Goal: Transaction & Acquisition: Purchase product/service

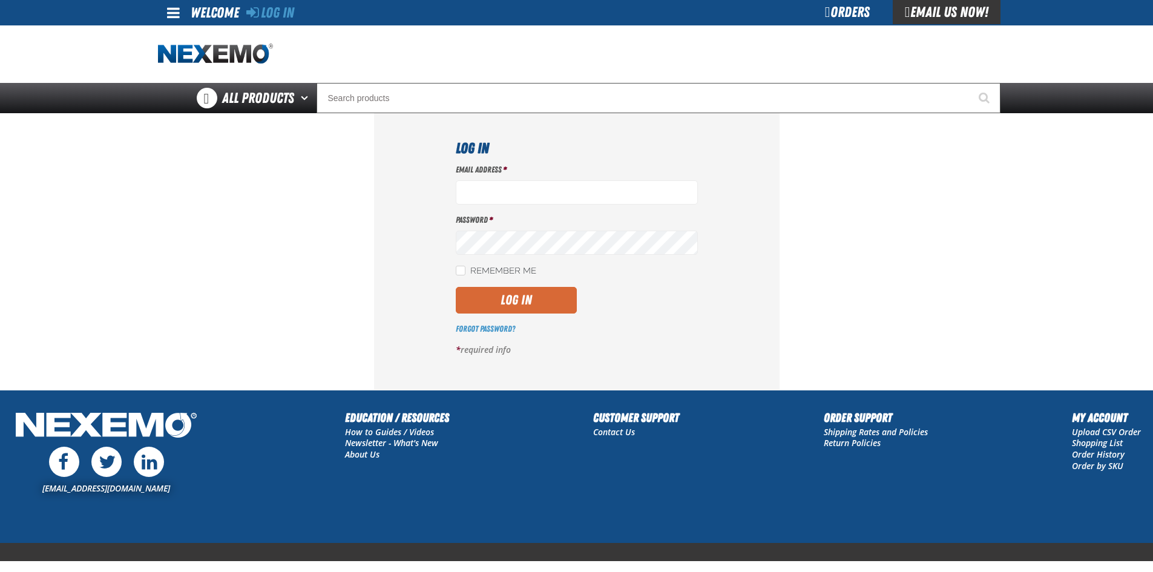
type input "ltucker03@vtaig.com"
click at [529, 298] on button "Log In" at bounding box center [516, 300] width 121 height 27
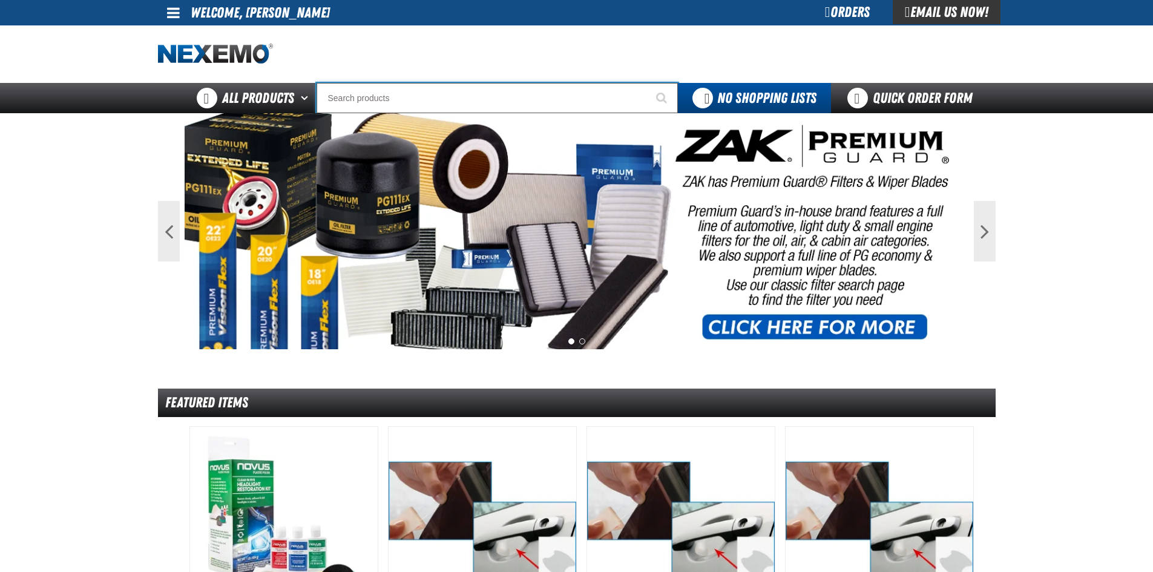
click at [408, 98] on input "Search" at bounding box center [496, 98] width 361 height 30
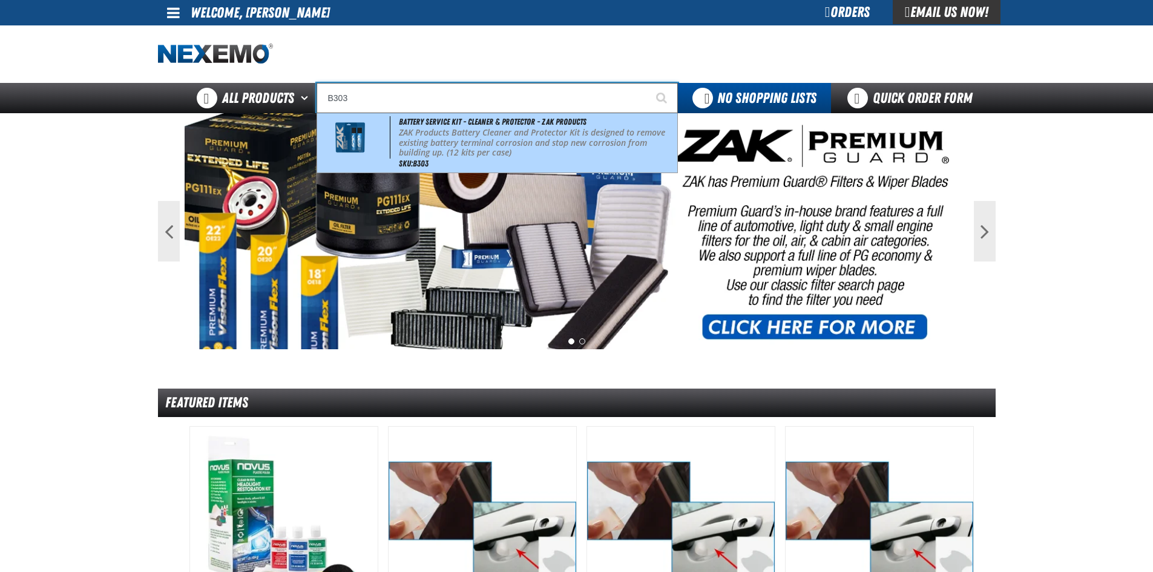
click at [494, 133] on p "ZAK Products Battery Cleaner and Protector Kit is designed to remove existing b…" at bounding box center [537, 143] width 276 height 30
type input "Battery Service Kit - Cleaner & Protector - ZAK Products"
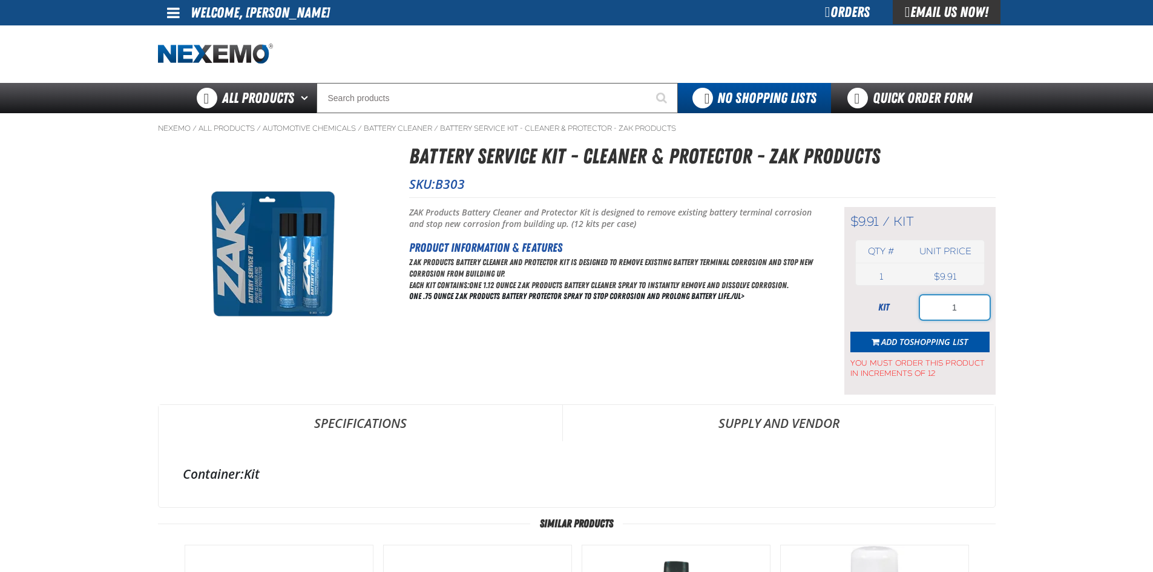
drag, startPoint x: 949, startPoint y: 310, endPoint x: 917, endPoint y: 319, distance: 32.6
click at [917, 319] on div "kit 1" at bounding box center [919, 307] width 139 height 24
type input "12"
click at [917, 339] on span "Shopping List" at bounding box center [938, 341] width 58 height 11
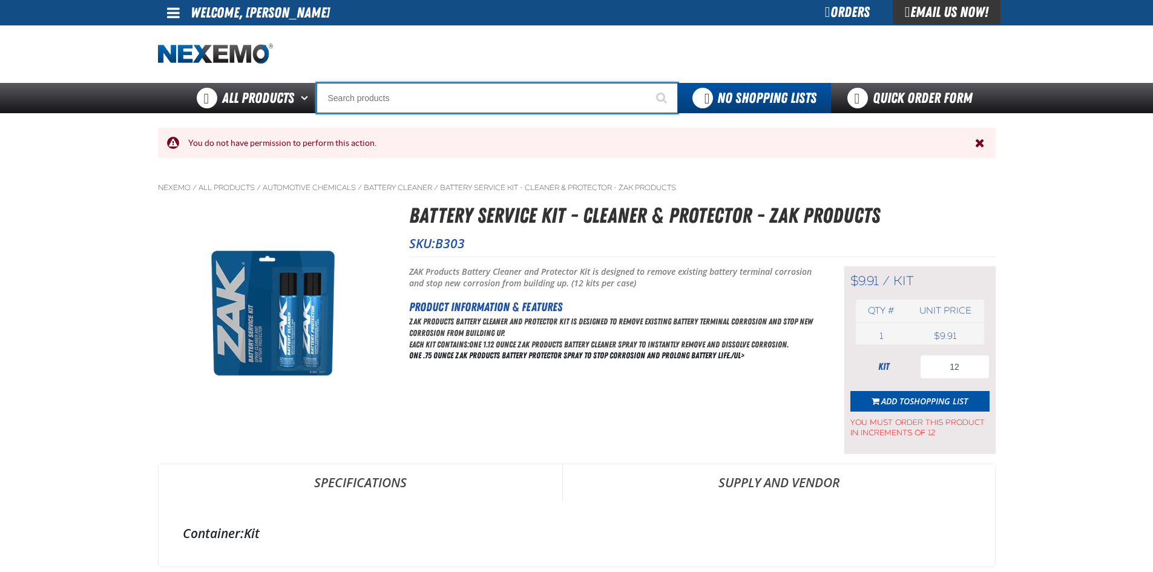
click at [548, 90] on input "Search" at bounding box center [496, 98] width 361 height 30
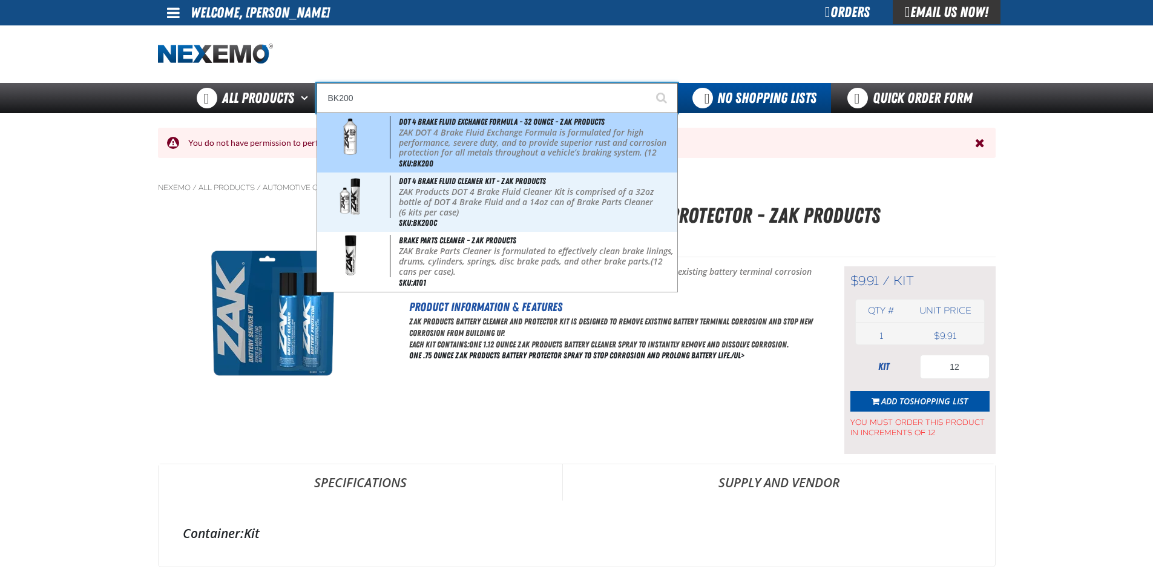
click at [410, 142] on p "ZAK DOT 4 Brake Fluid Exchange Formula is formulated for high performance, seve…" at bounding box center [537, 148] width 276 height 41
type input "DOT 4 Brake Fluid Exchange Formula - 32 Ounce - ZAK Products"
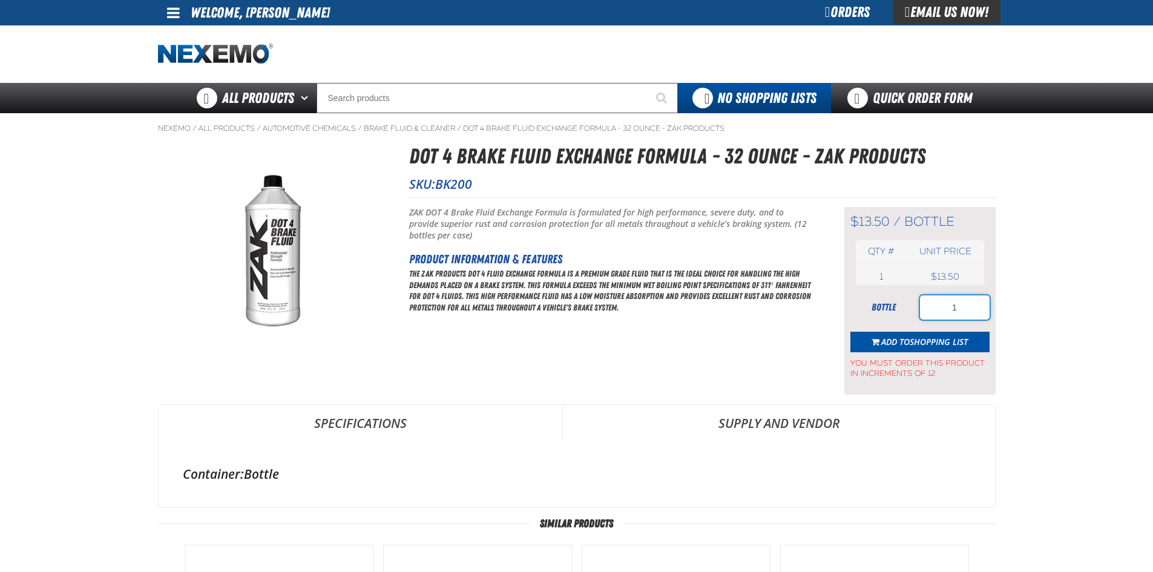
drag, startPoint x: 959, startPoint y: 309, endPoint x: 885, endPoint y: 321, distance: 75.5
click at [885, 321] on form "bottle 1 Add to Shopping List You must order this product in increments of 12" at bounding box center [919, 336] width 139 height 83
type input "12"
click at [912, 343] on span "Shopping List" at bounding box center [938, 341] width 58 height 11
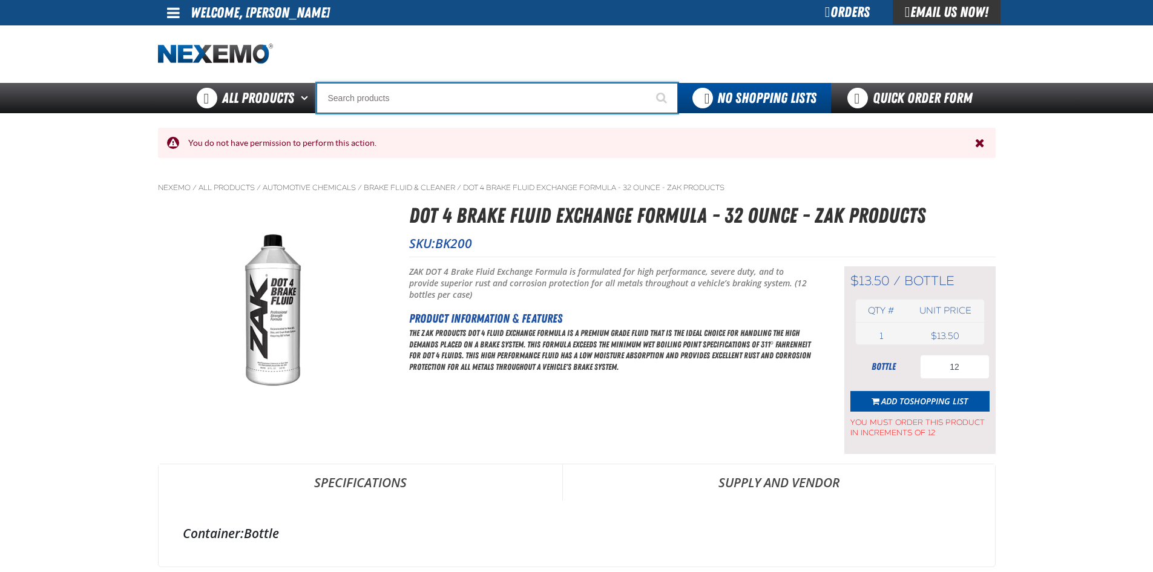
click at [569, 102] on input "Search" at bounding box center [496, 98] width 361 height 30
type input "C"
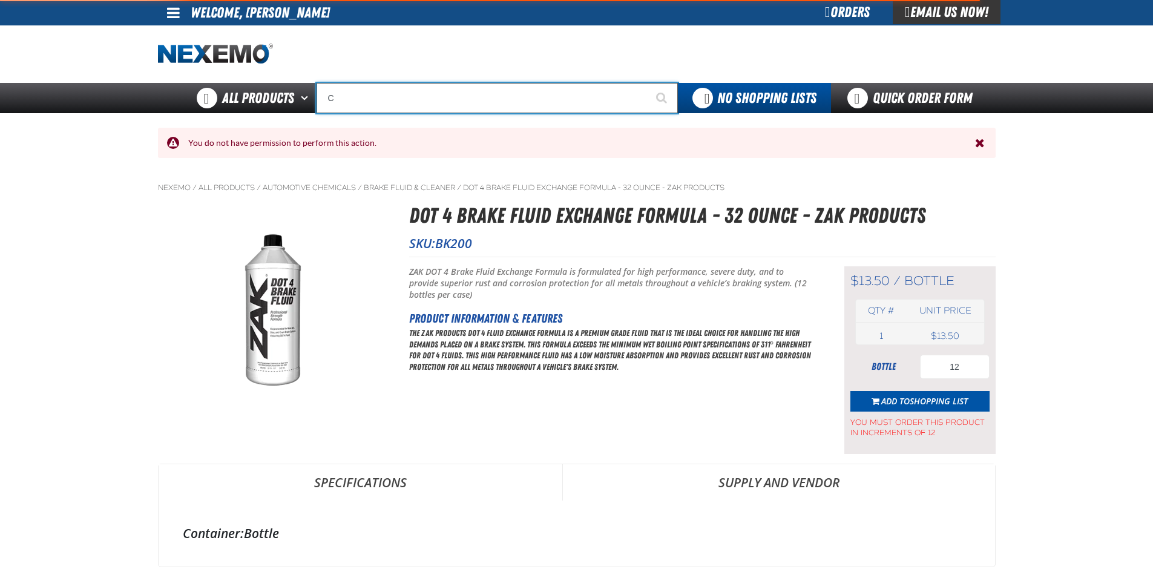
type input "C Alkaline Battery 1.5 Volt (12 per pack)"
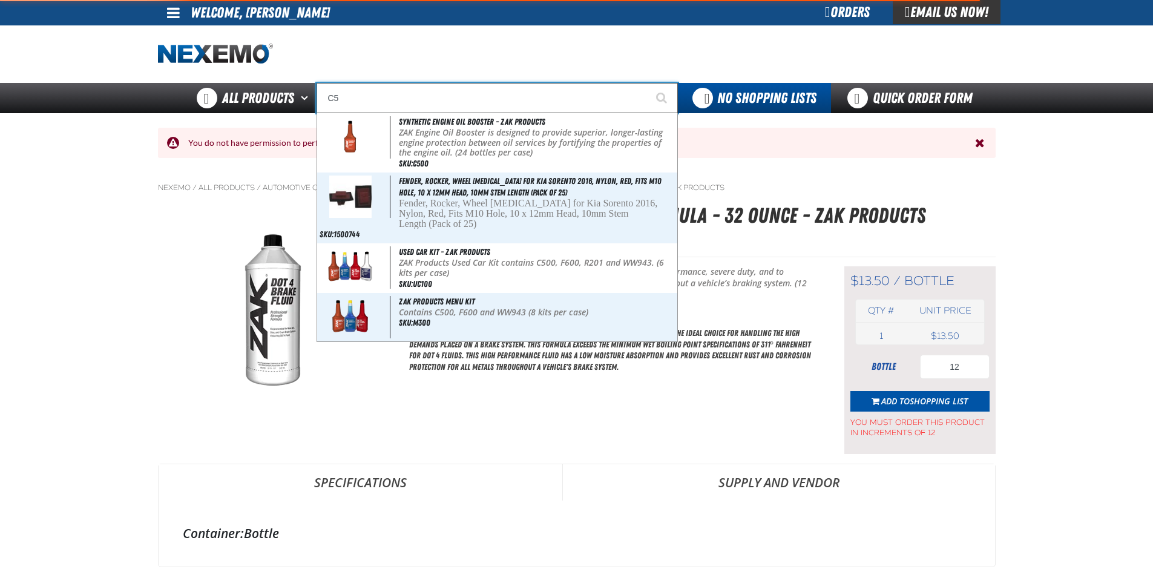
type input "C"
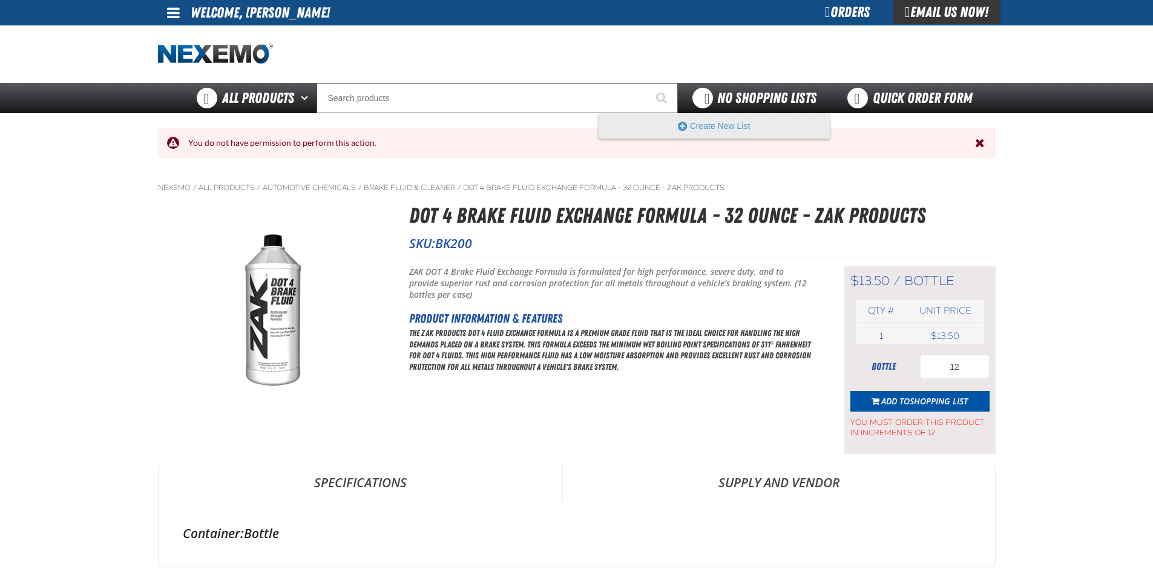
click at [717, 91] on span "No Shopping Lists" at bounding box center [766, 98] width 99 height 17
click at [716, 126] on button "Create New List" at bounding box center [714, 126] width 230 height 24
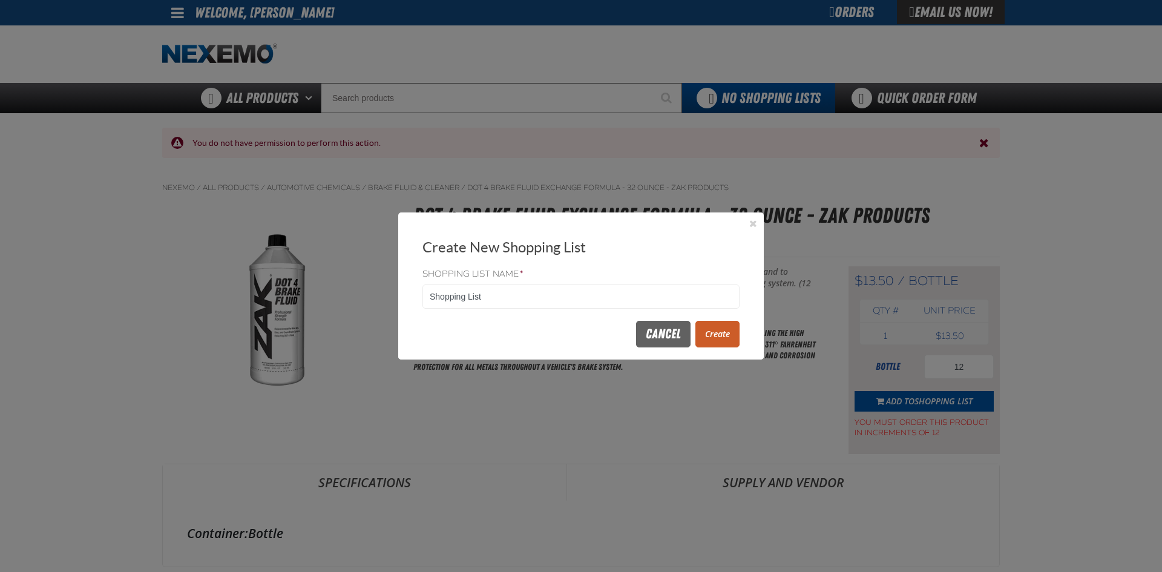
click at [713, 337] on button "Create" at bounding box center [717, 334] width 44 height 27
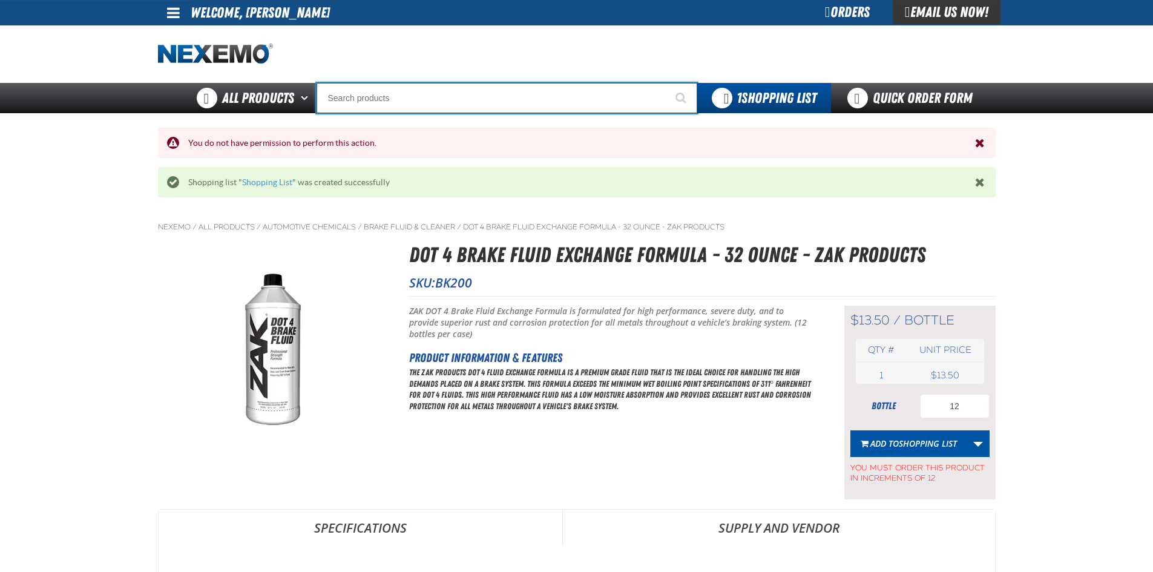
click at [443, 100] on input "Search" at bounding box center [506, 98] width 381 height 30
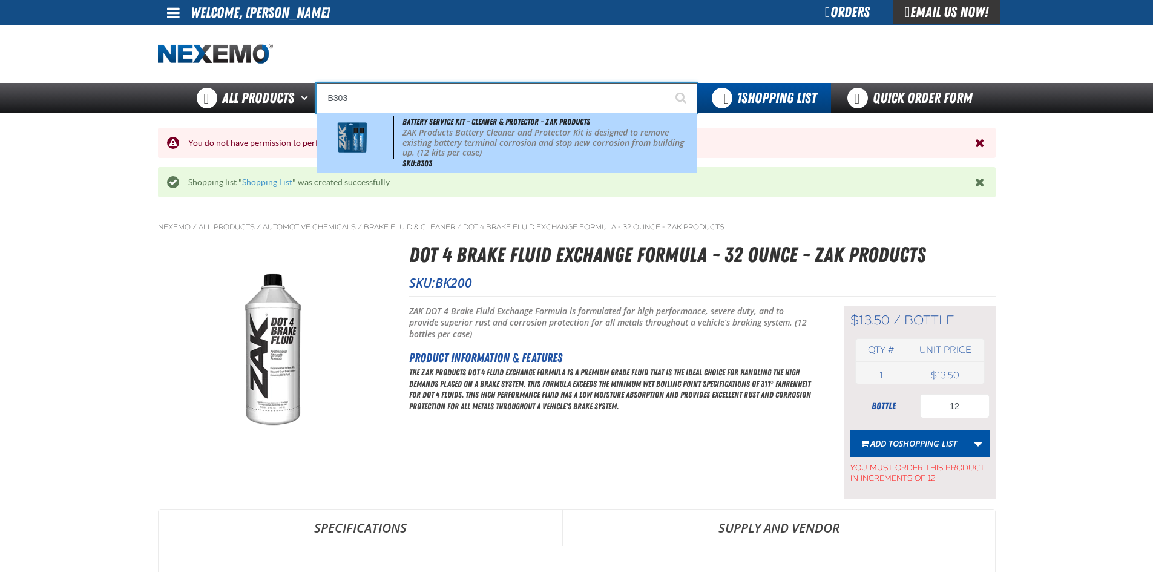
click at [453, 129] on p "ZAK Products Battery Cleaner and Protector Kit is designed to remove existing b…" at bounding box center [547, 143] width 291 height 30
type input "Battery Service Kit - Cleaner & Protector - ZAK Products"
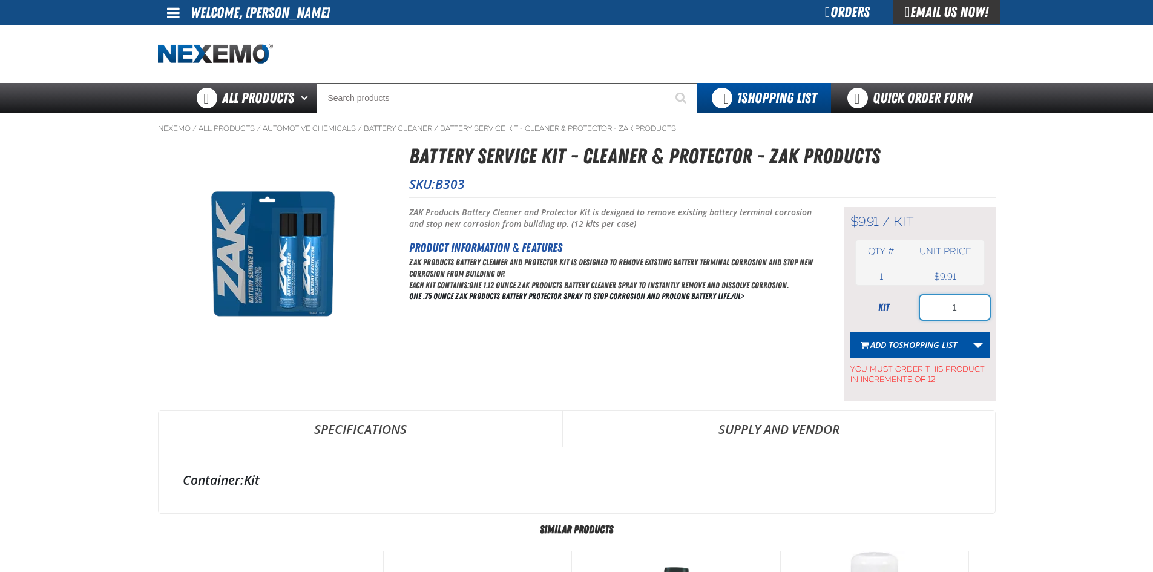
drag, startPoint x: 920, startPoint y: 313, endPoint x: 907, endPoint y: 312, distance: 13.4
click at [906, 312] on div "kit 1" at bounding box center [919, 307] width 139 height 24
type input "12"
click at [917, 347] on span "Shopping List" at bounding box center [927, 344] width 58 height 11
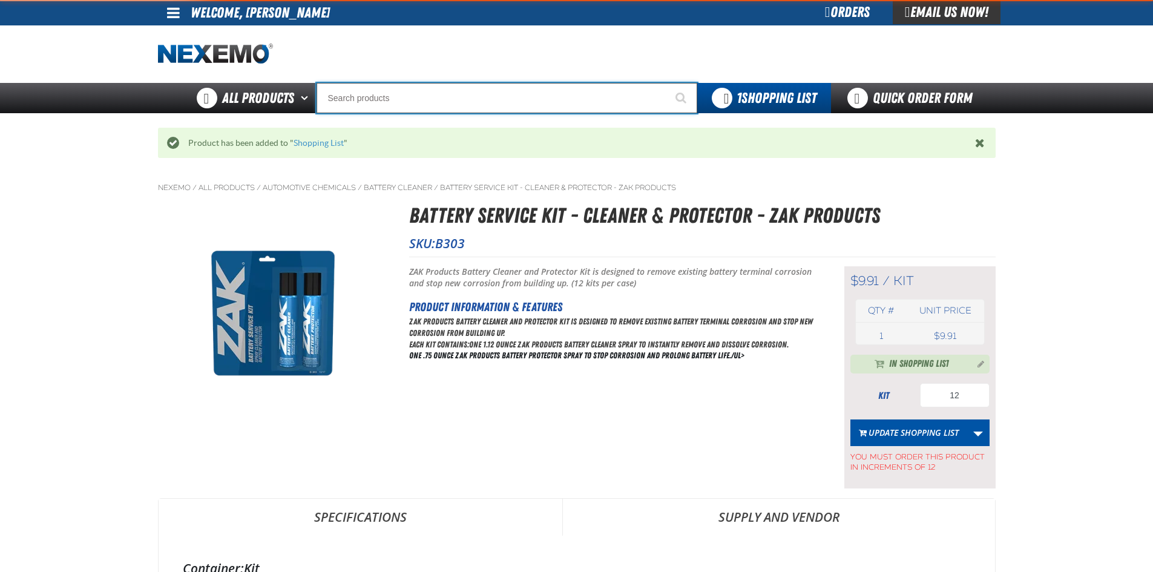
click at [479, 90] on input "Search" at bounding box center [506, 98] width 381 height 30
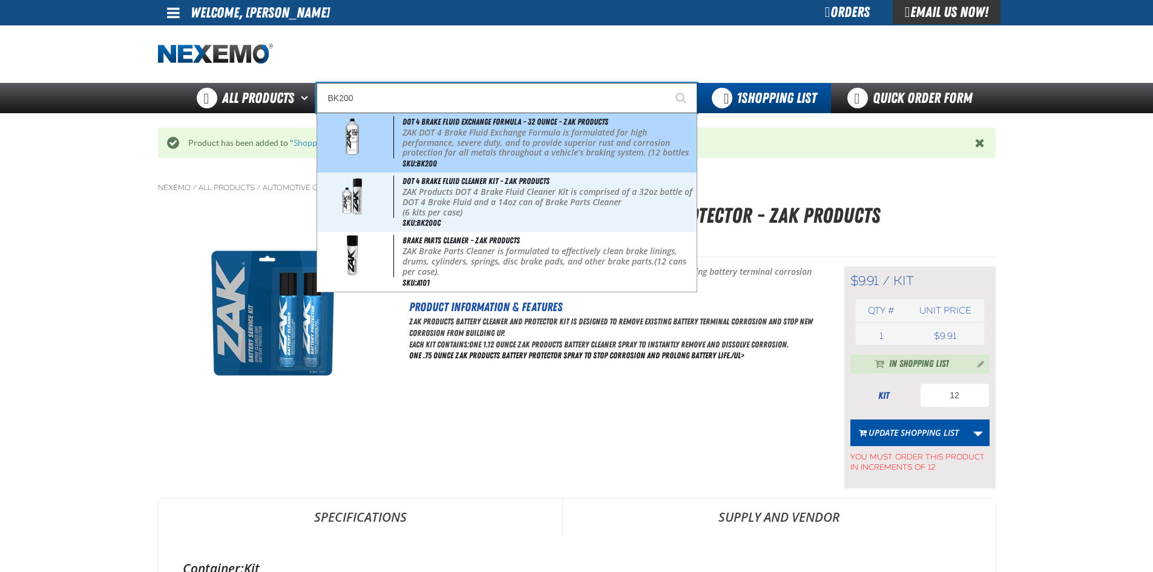
click at [514, 135] on p "ZAK DOT 4 Brake Fluid Exchange Formula is formulated for high performance, seve…" at bounding box center [547, 148] width 291 height 41
type input "DOT 4 Brake Fluid Exchange Formula - 32 Ounce - ZAK Products"
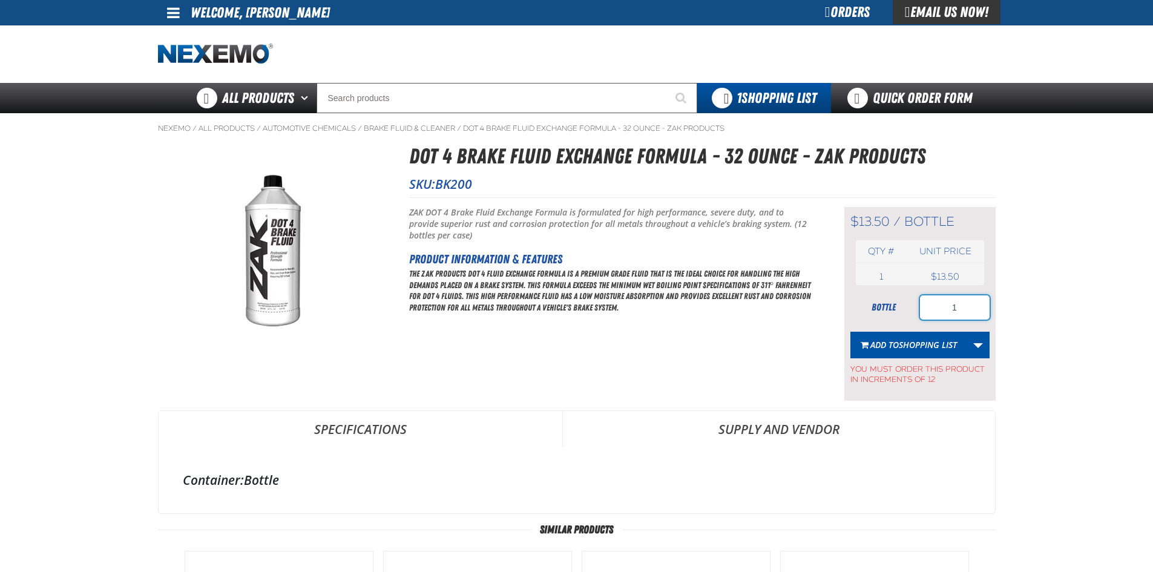
drag, startPoint x: 968, startPoint y: 310, endPoint x: 932, endPoint y: 318, distance: 36.4
click at [932, 318] on input "1" at bounding box center [955, 307] width 70 height 24
type input "12"
click at [915, 352] on button "Add to Shopping List" at bounding box center [908, 345] width 117 height 27
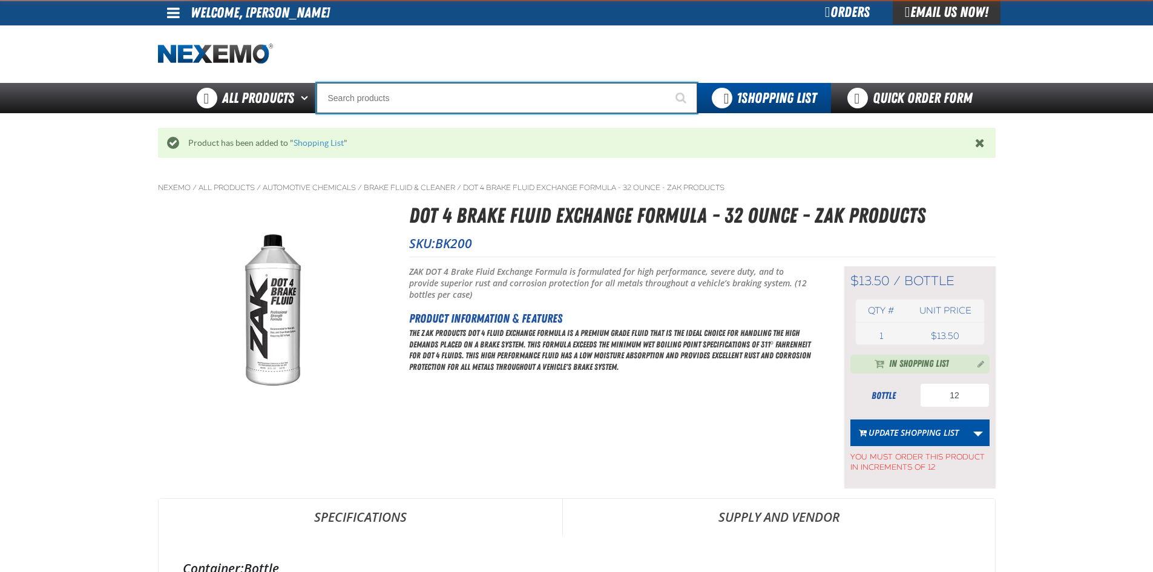
click at [479, 88] on input "Search" at bounding box center [506, 98] width 381 height 30
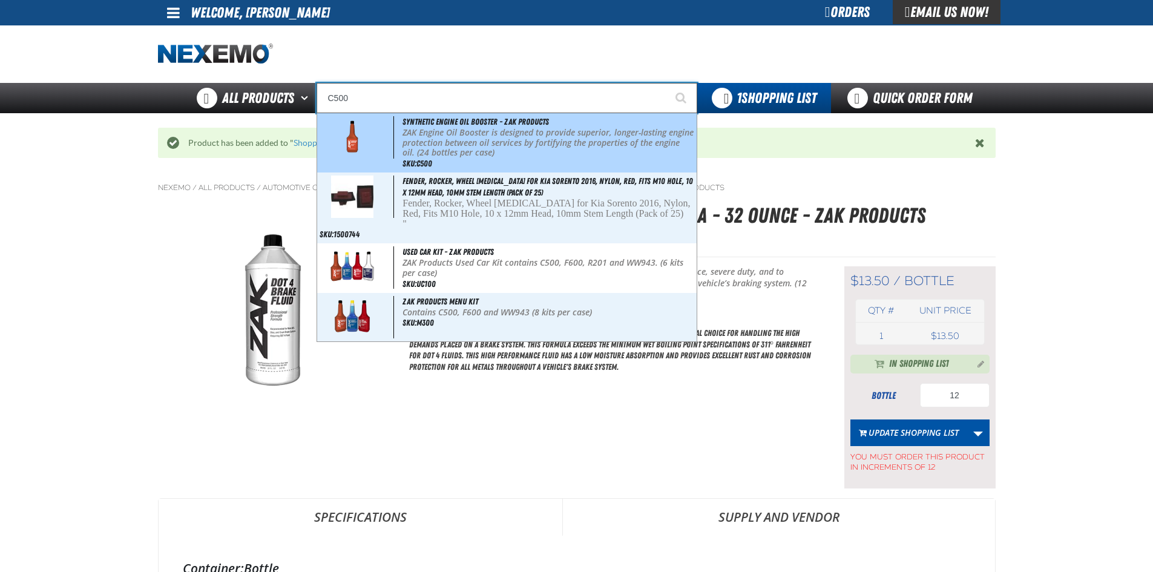
click at [568, 148] on p "ZAK Engine Oil Booster is designed to provide superior, longer-lasting engine p…" at bounding box center [547, 143] width 291 height 30
type input "Synthetic Engine Oil Booster - ZAK Products"
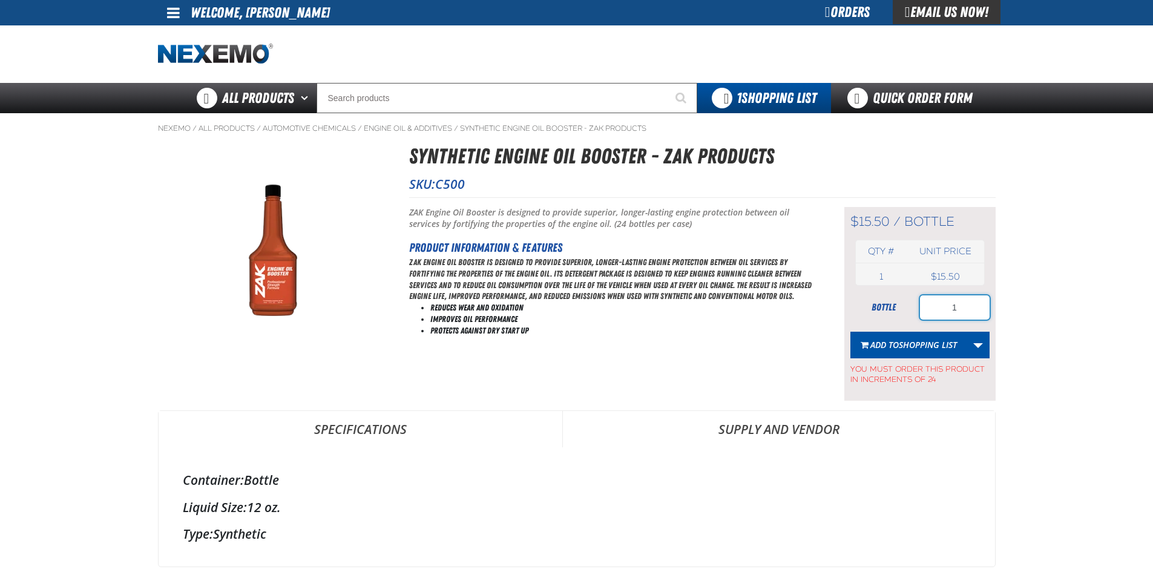
drag, startPoint x: 958, startPoint y: 303, endPoint x: 920, endPoint y: 308, distance: 38.5
click at [920, 308] on input "1" at bounding box center [955, 307] width 70 height 24
type input "24"
click at [909, 340] on span "Shopping List" at bounding box center [927, 344] width 58 height 11
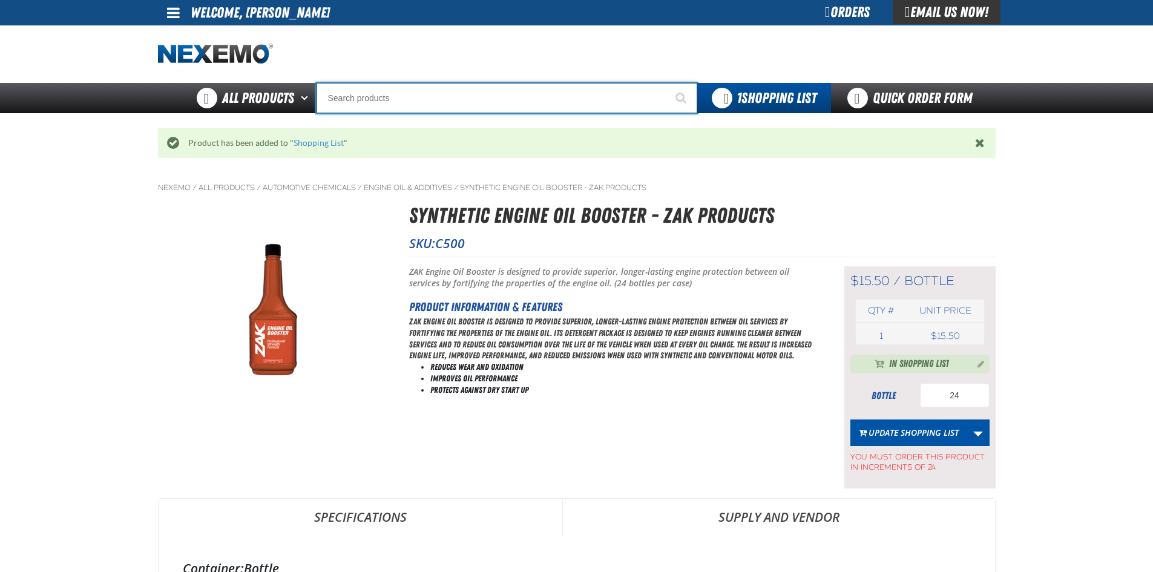
click at [551, 100] on input "Search" at bounding box center [506, 98] width 381 height 30
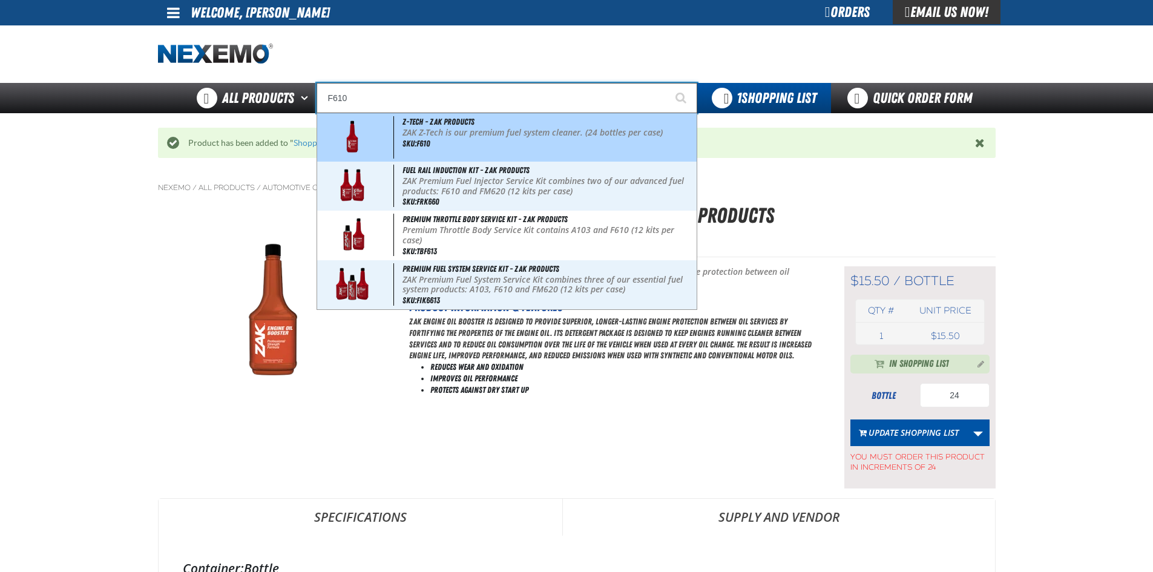
click at [519, 125] on div "Z-Tech - ZAK Products ZAK Z-Tech is our premium fuel system cleaner. (24 bottle…" at bounding box center [506, 137] width 379 height 48
type input "Z-Tech - ZAK Products"
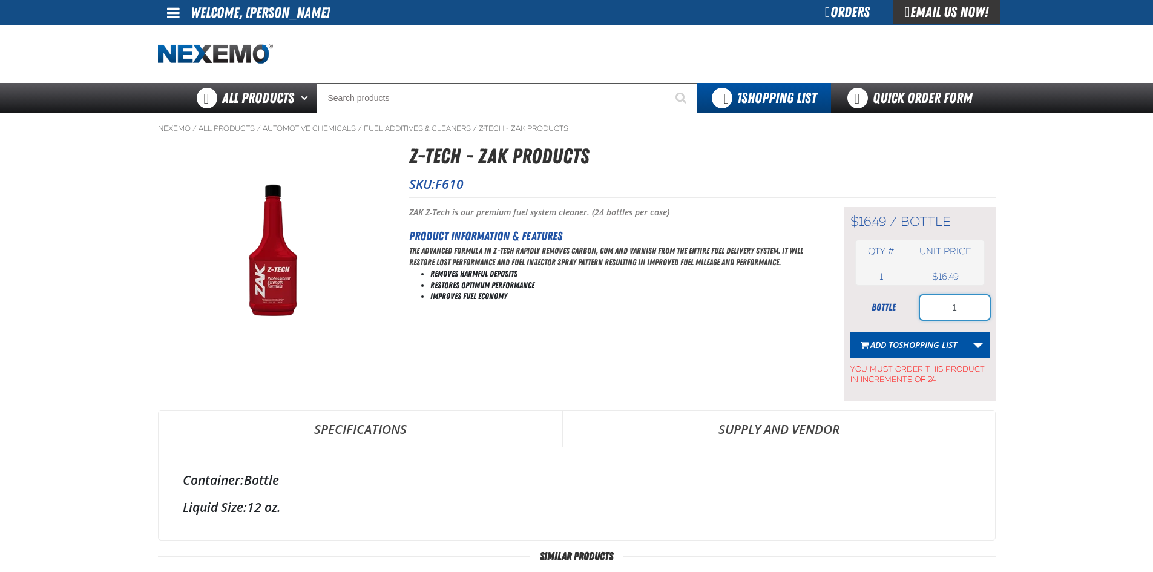
drag, startPoint x: 955, startPoint y: 310, endPoint x: 929, endPoint y: 315, distance: 27.1
click at [929, 315] on input "1" at bounding box center [955, 307] width 70 height 24
type input "24"
click at [924, 342] on span "Shopping List" at bounding box center [927, 344] width 58 height 11
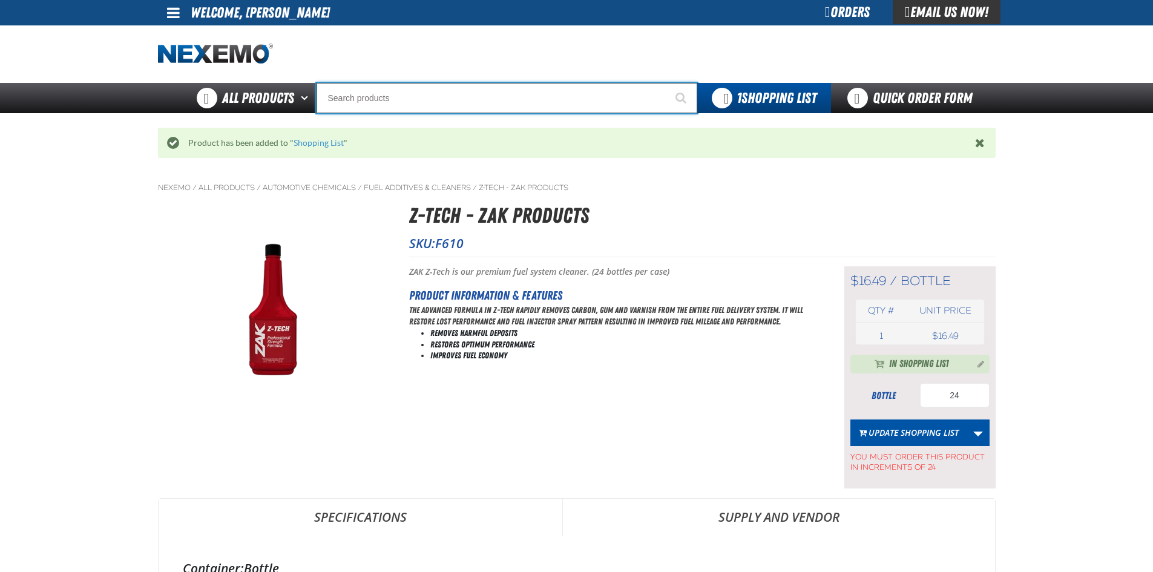
click at [526, 96] on input "Search" at bounding box center [506, 98] width 381 height 30
type input "P"
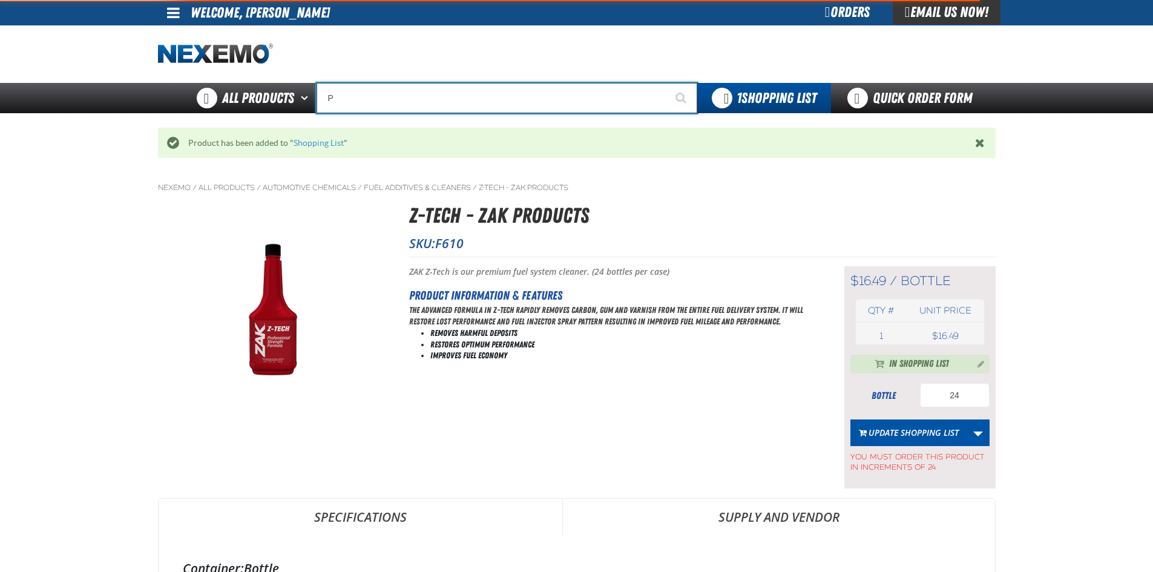
type input "Perfect P Series 0.25-ounce Lead Wheel Weight"
type input "PG"
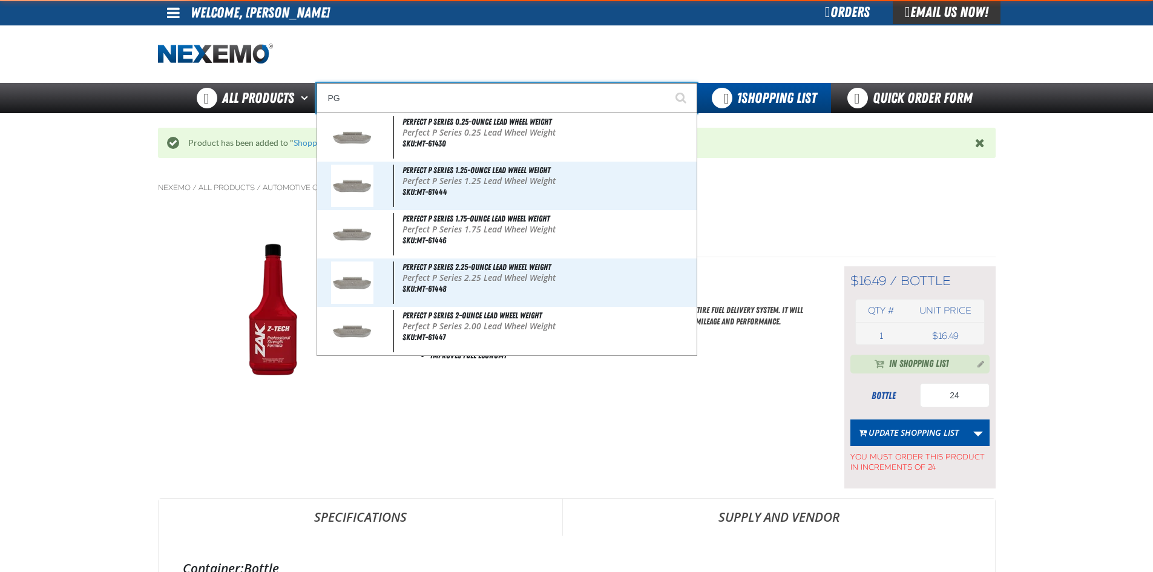
type input "PG-Sub01"
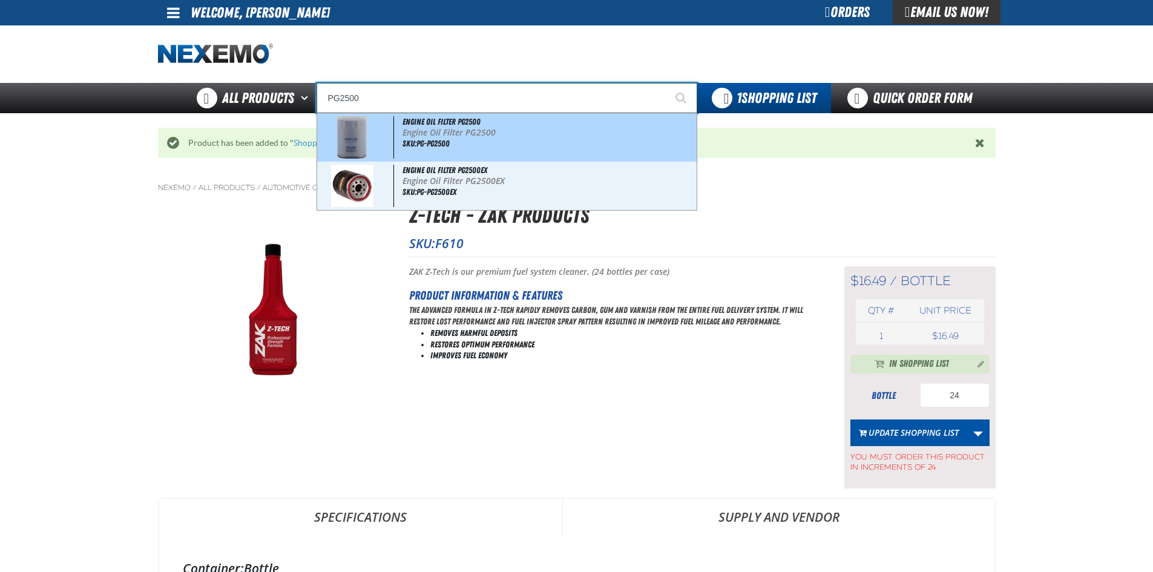
click at [466, 144] on div "Engine Oil Filter PG2500 Engine Oil Filter PG2500 SKU:PG-PG2500" at bounding box center [506, 137] width 379 height 48
type input "Engine Oil Filter PG2500"
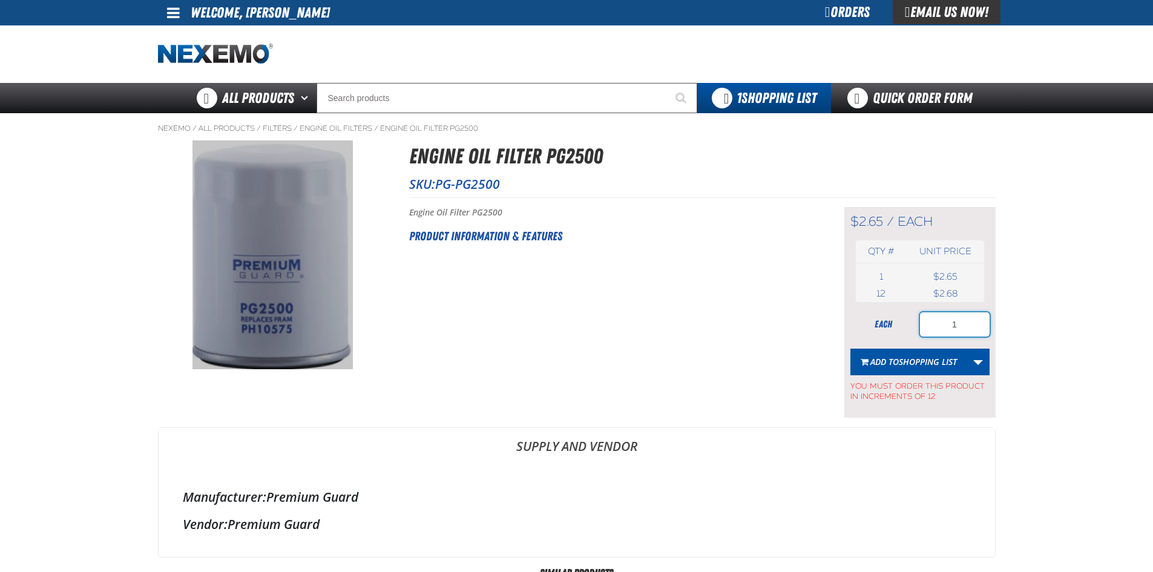
drag, startPoint x: 966, startPoint y: 318, endPoint x: 924, endPoint y: 333, distance: 45.0
click at [924, 333] on input "1" at bounding box center [955, 324] width 70 height 24
type input "12"
click at [932, 361] on span "Shopping List" at bounding box center [927, 361] width 58 height 11
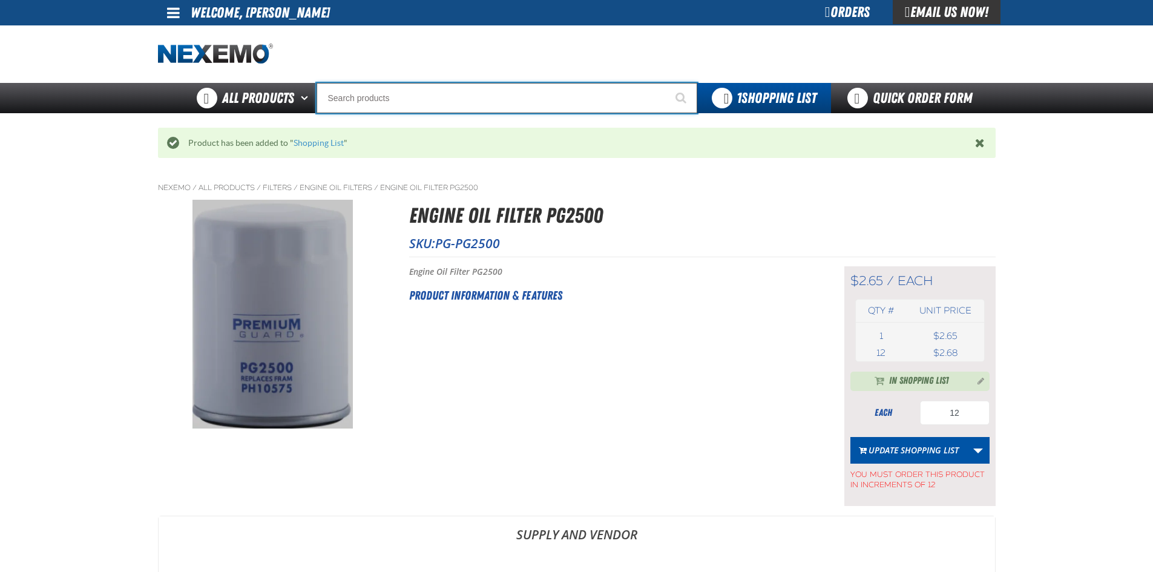
click at [443, 96] on input "Search" at bounding box center [506, 98] width 381 height 30
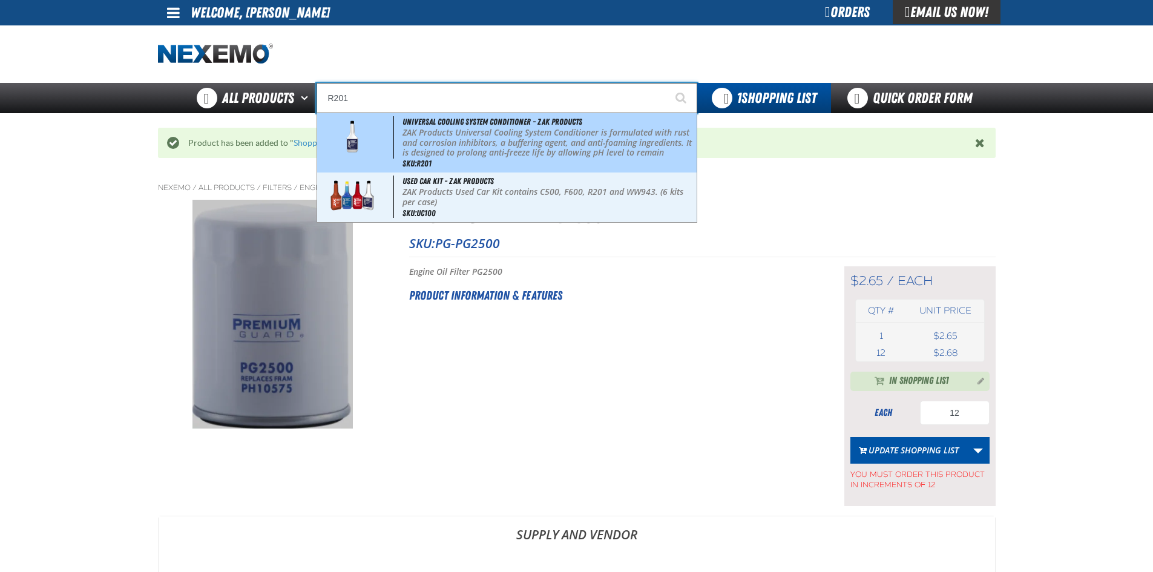
click at [499, 147] on p "ZAK Products Universal Cooling System Conditioner is formulated with rust and c…" at bounding box center [547, 153] width 291 height 51
type input "Universal Cooling System Conditioner - ZAK Products"
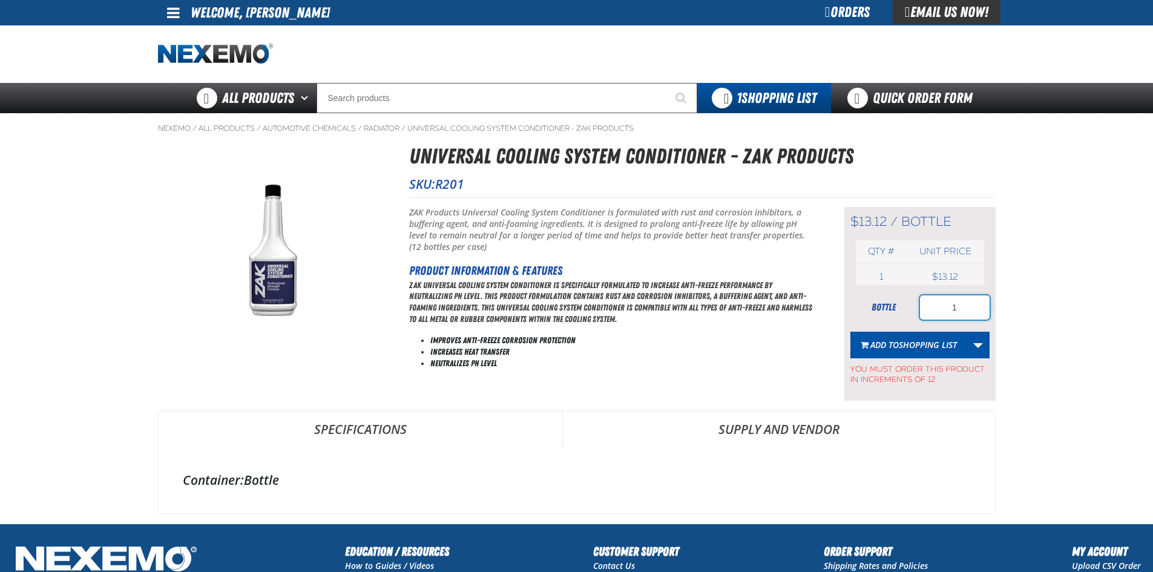
drag, startPoint x: 973, startPoint y: 306, endPoint x: 907, endPoint y: 312, distance: 66.2
click at [907, 312] on div "bottle 1" at bounding box center [919, 307] width 139 height 24
type input "48"
click at [914, 347] on span "Shopping List" at bounding box center [927, 344] width 58 height 11
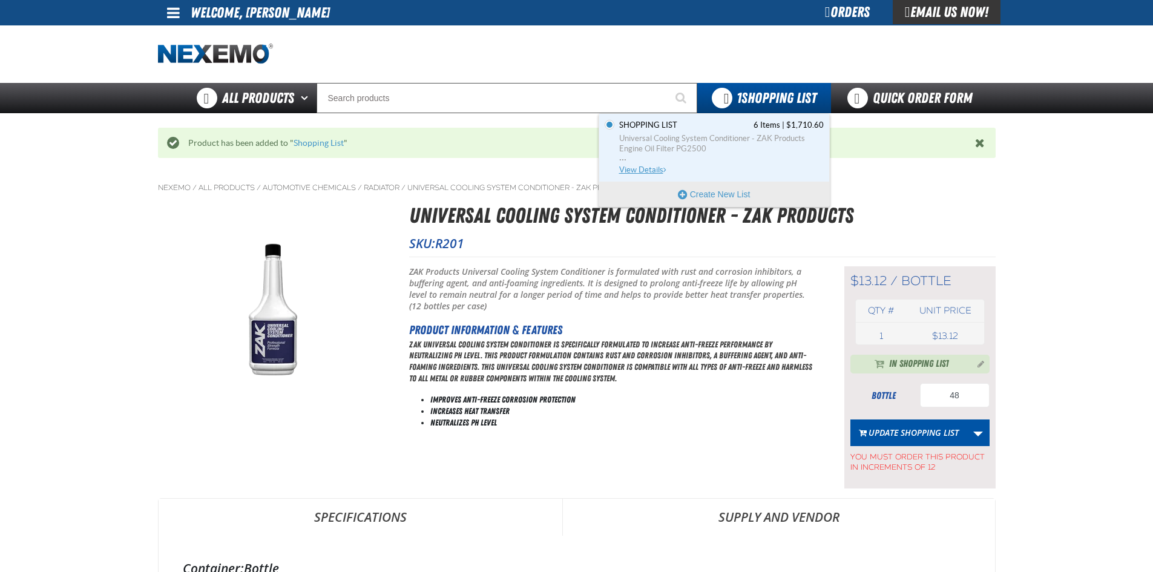
click at [732, 142] on span "Universal Cooling System Conditioner - ZAK Products" at bounding box center [721, 138] width 204 height 11
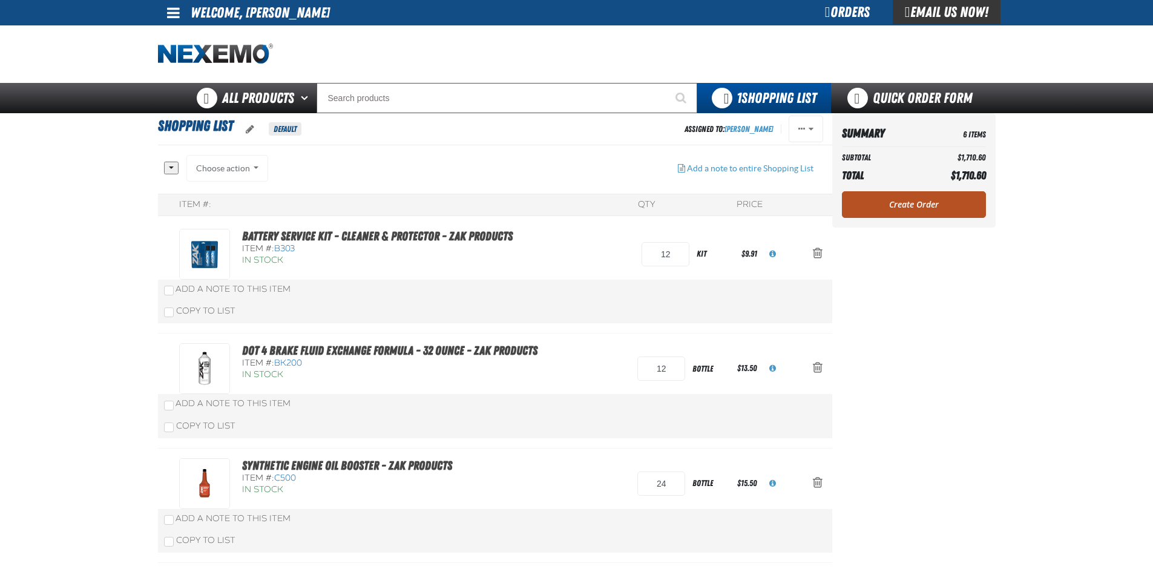
click at [889, 201] on link "Create Order" at bounding box center [914, 204] width 144 height 27
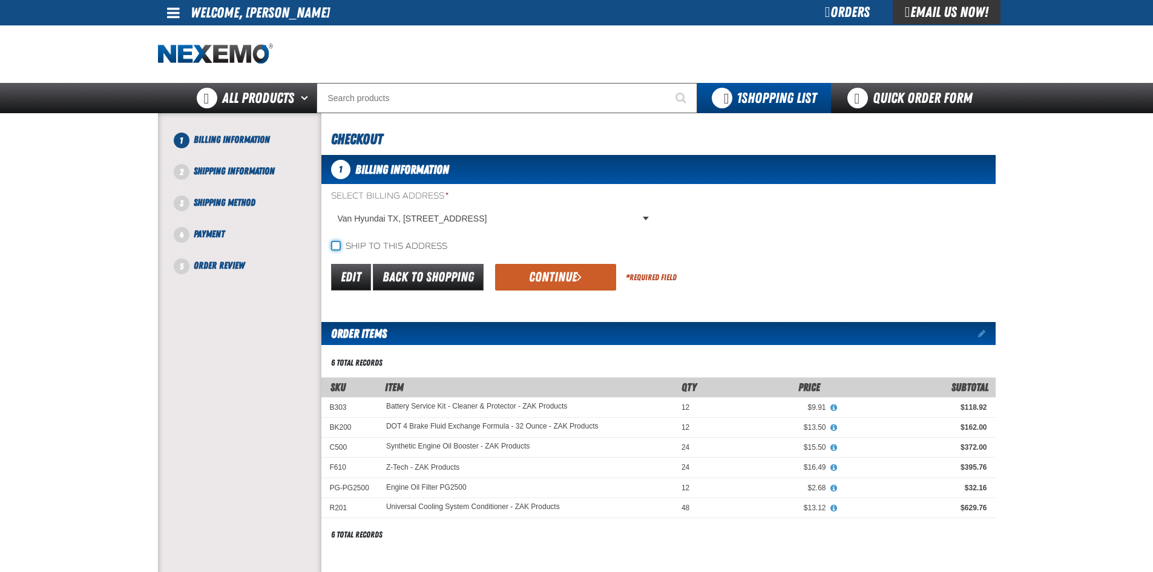
click at [331, 243] on input "Ship to this address" at bounding box center [336, 246] width 10 height 10
checkbox input "true"
click at [549, 271] on button "Continue" at bounding box center [555, 277] width 121 height 27
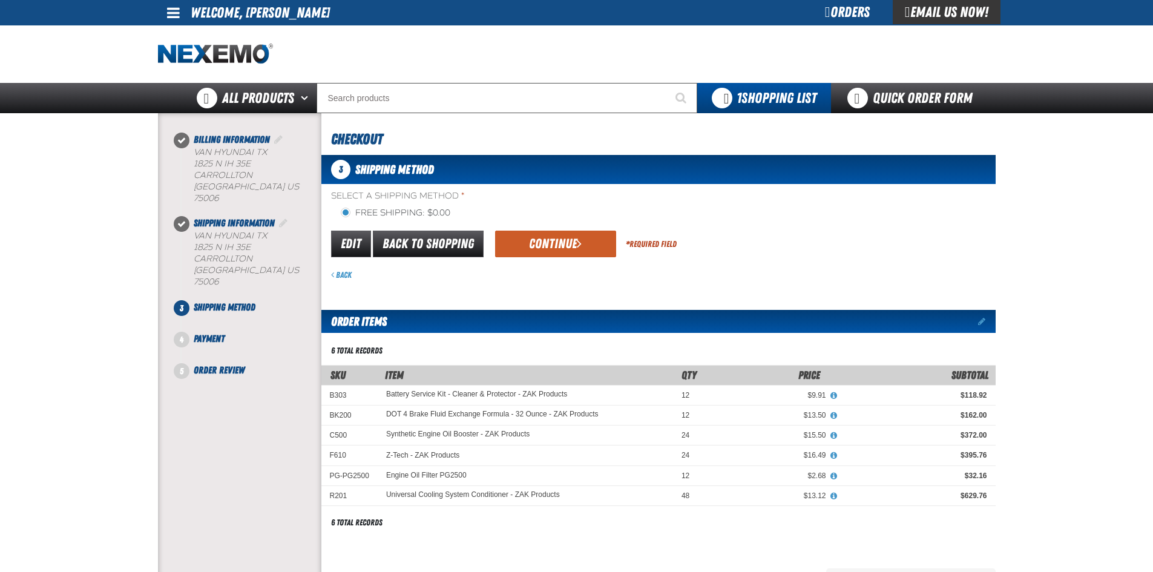
click at [563, 241] on button "Continue" at bounding box center [555, 244] width 121 height 27
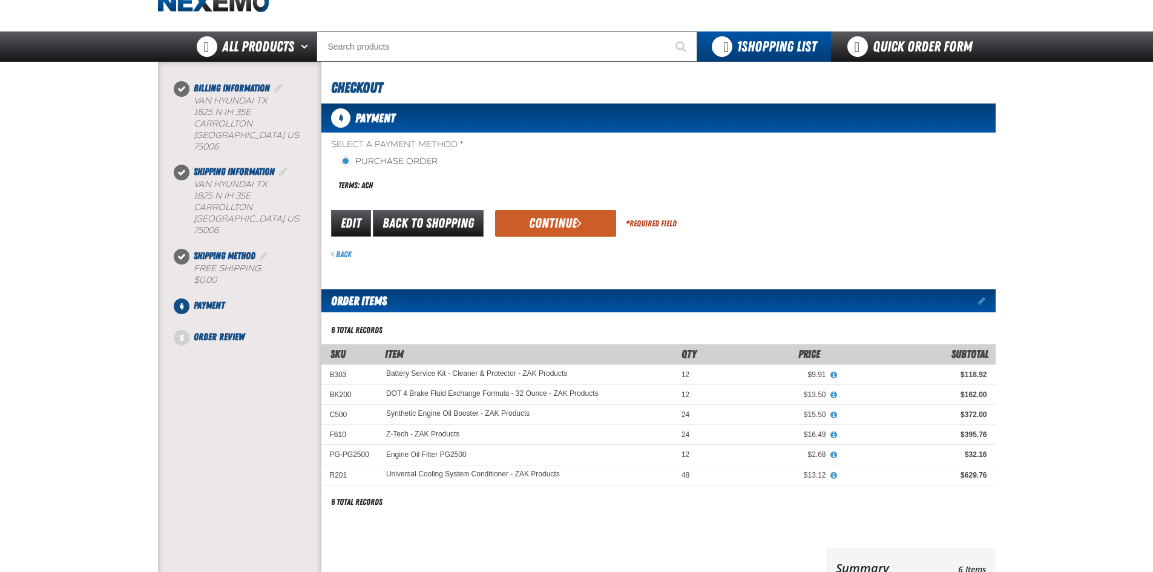
scroll to position [121, 0]
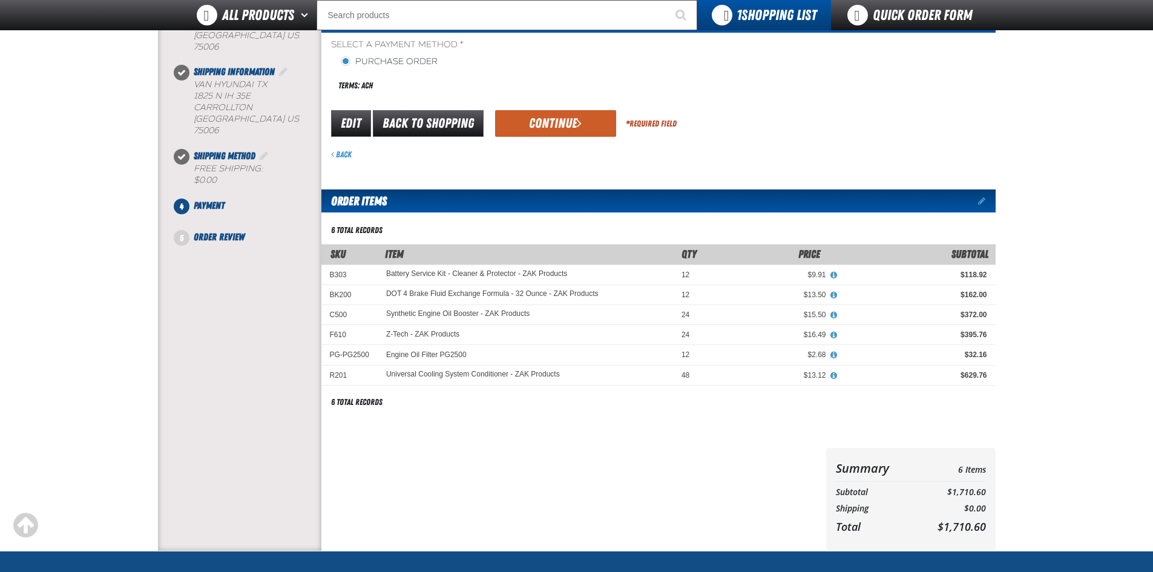
click at [560, 122] on button "Continue" at bounding box center [555, 123] width 121 height 27
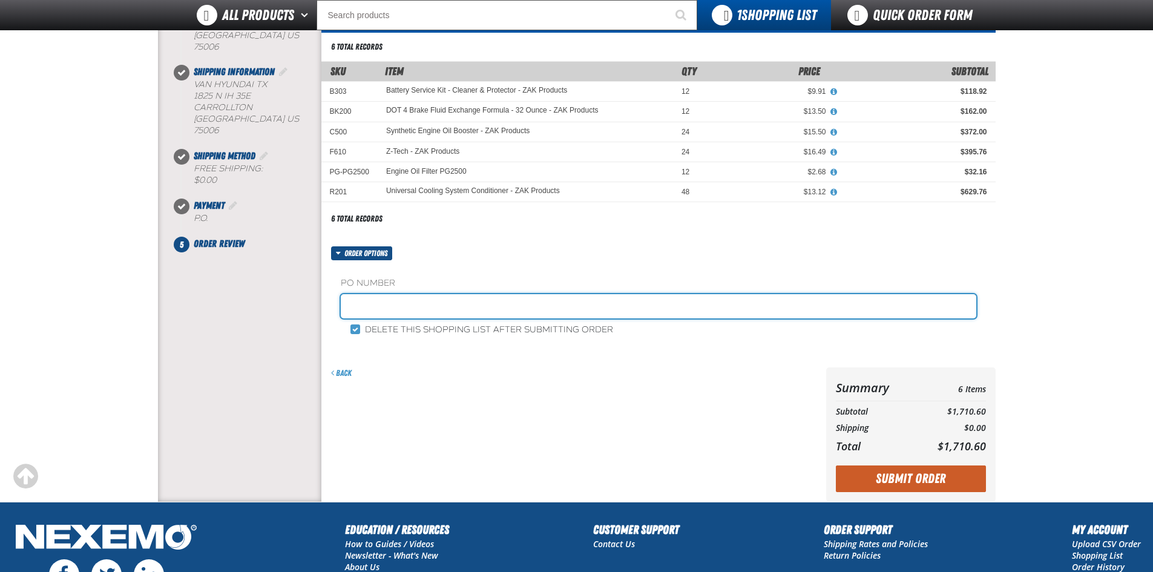
click at [602, 310] on input "text" at bounding box center [658, 306] width 635 height 24
type input "88829-1"
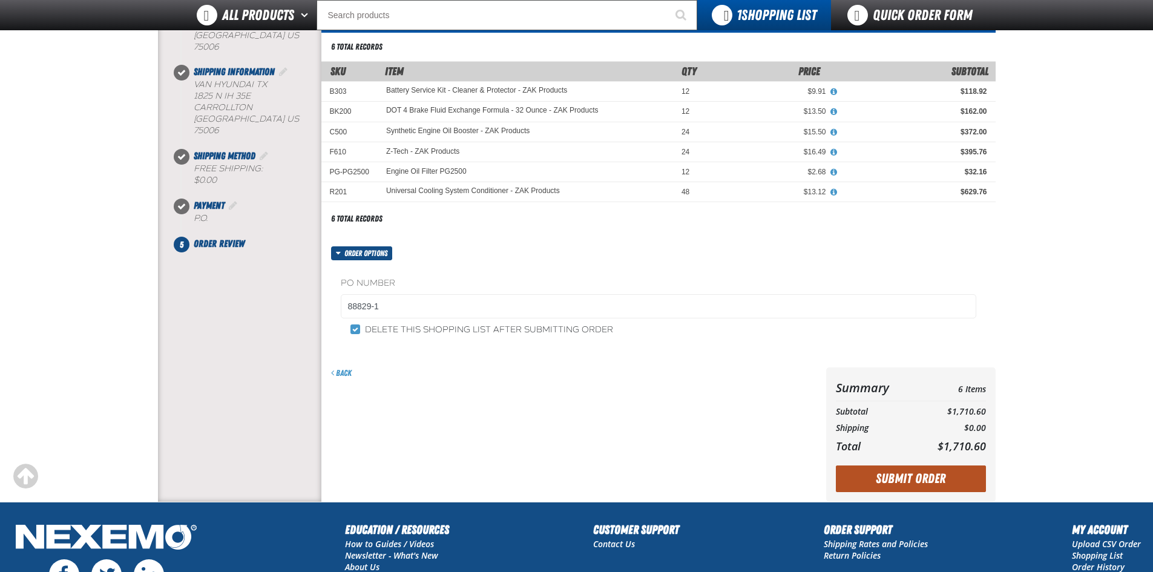
click at [892, 475] on button "Submit Order" at bounding box center [911, 478] width 150 height 27
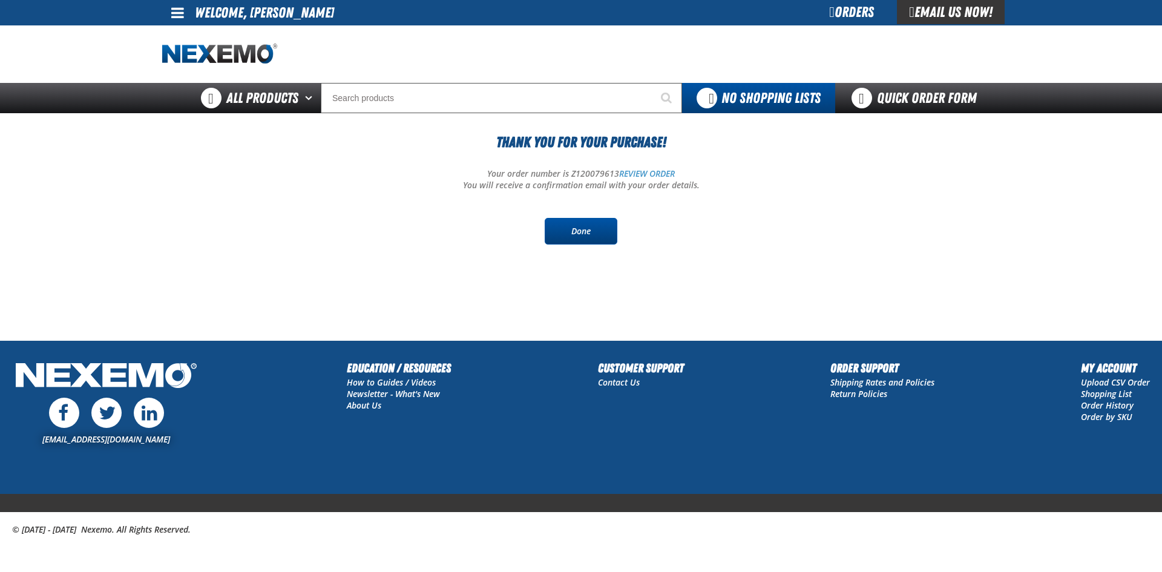
click at [609, 223] on link "Done" at bounding box center [581, 231] width 73 height 27
